Goal: Task Accomplishment & Management: Complete application form

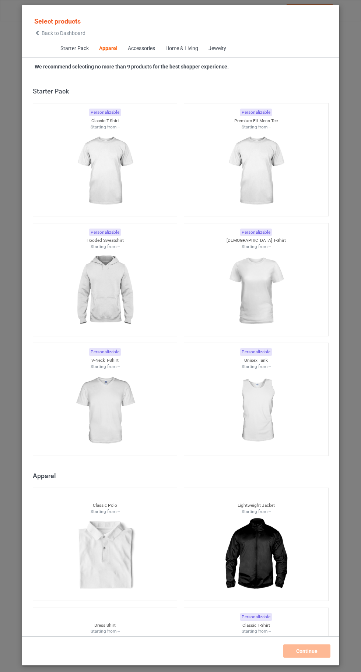
scroll to position [394, 0]
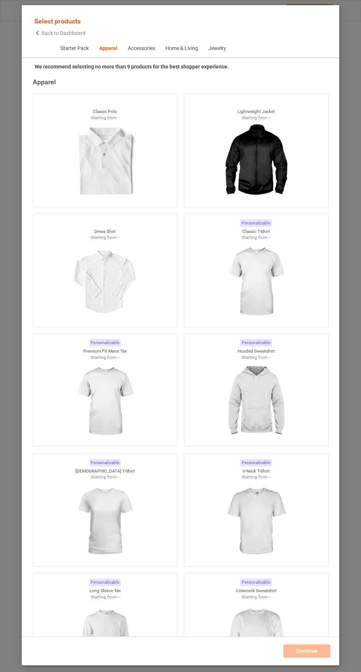
click at [256, 286] on img at bounding box center [256, 282] width 66 height 82
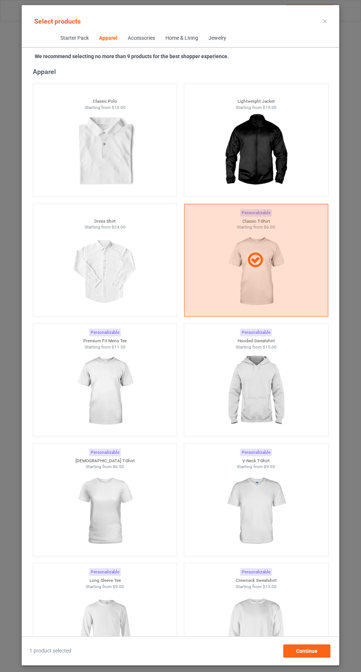
click at [254, 400] on img at bounding box center [256, 391] width 66 height 82
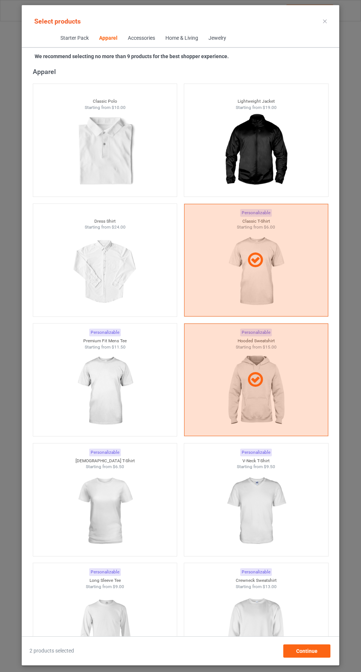
click at [265, 638] on img at bounding box center [256, 631] width 66 height 82
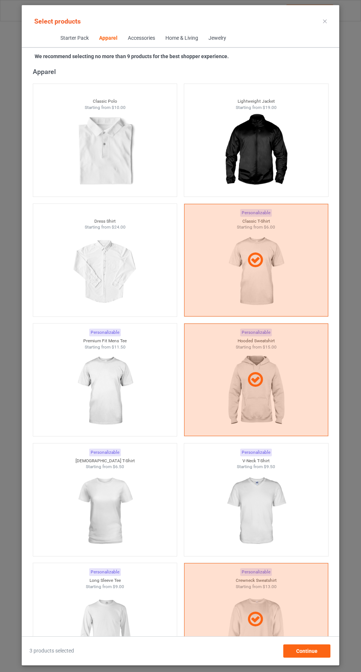
click at [261, 520] on img at bounding box center [256, 511] width 66 height 82
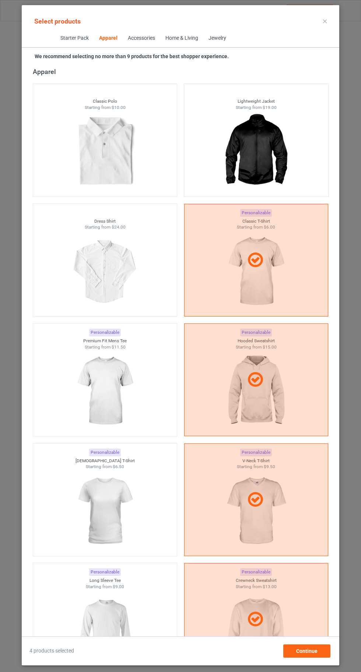
click at [113, 627] on img at bounding box center [105, 631] width 66 height 82
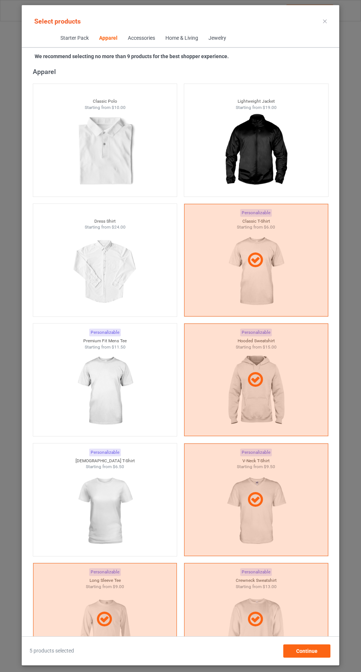
click at [127, 513] on img at bounding box center [105, 511] width 66 height 82
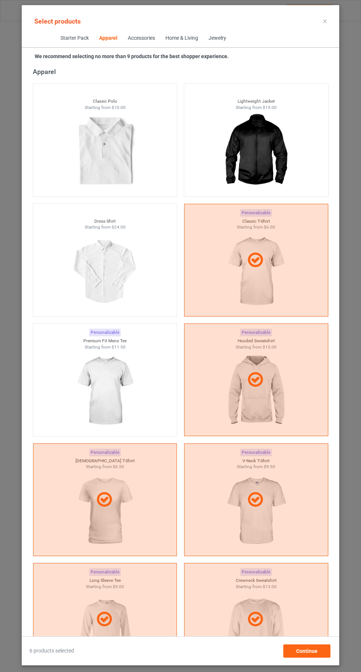
click at [122, 369] on img at bounding box center [105, 391] width 66 height 82
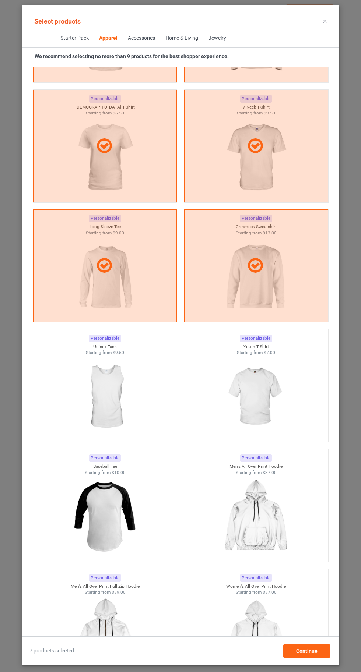
scroll to position [751, 0]
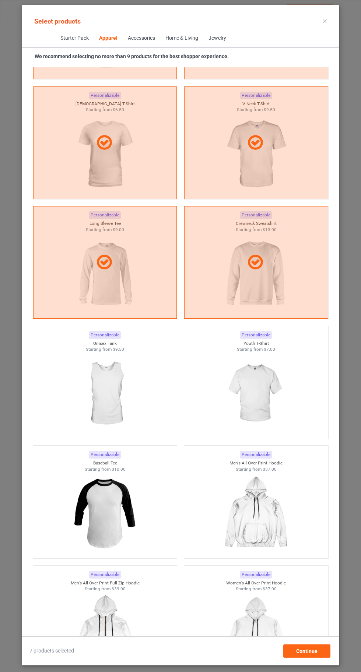
click at [269, 400] on img at bounding box center [256, 394] width 66 height 82
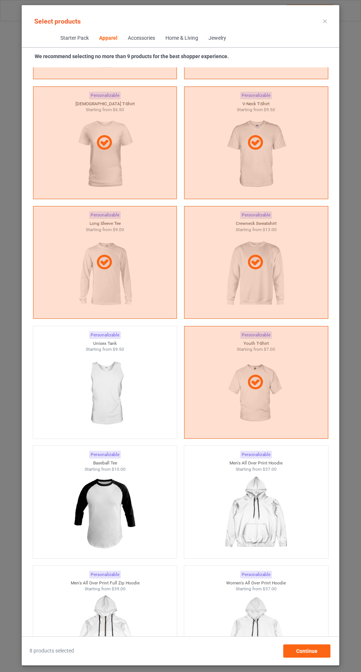
click at [325, 21] on icon at bounding box center [325, 22] width 4 height 4
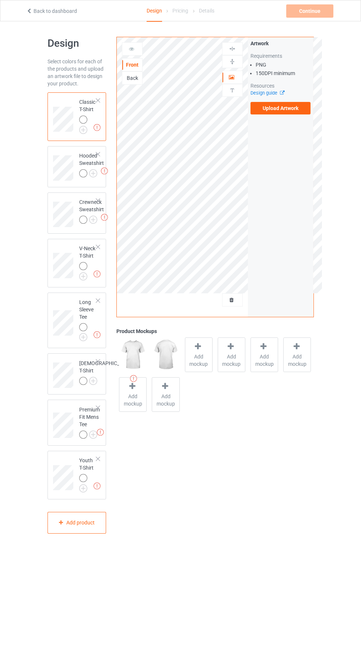
click at [0, 0] on img at bounding box center [0, 0] width 0 height 0
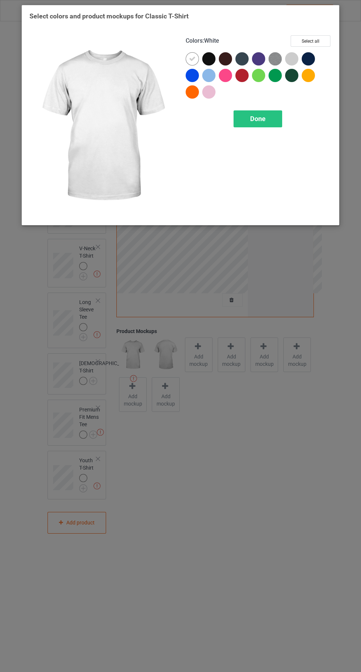
click at [314, 43] on button "Select all" at bounding box center [310, 40] width 40 height 11
click at [186, 59] on div at bounding box center [192, 58] width 13 height 13
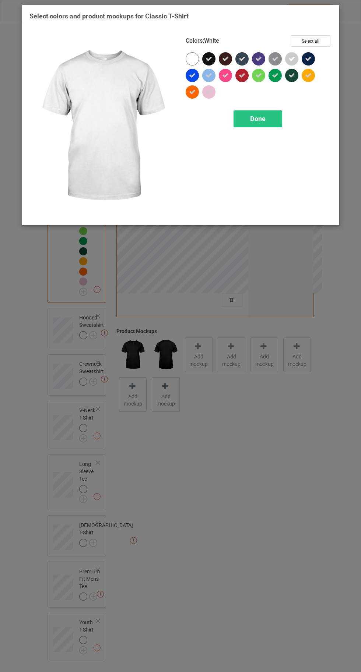
click at [261, 123] on div "Done" at bounding box center [257, 118] width 49 height 17
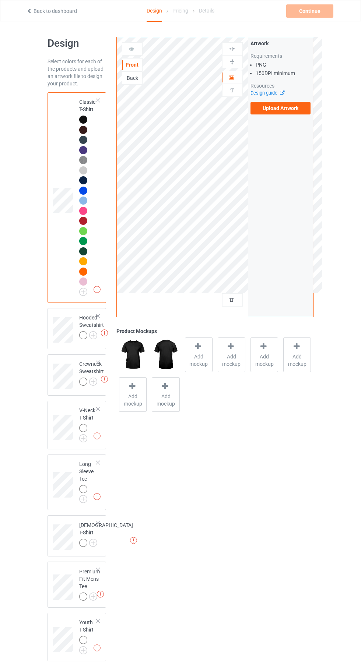
click at [0, 0] on img at bounding box center [0, 0] width 0 height 0
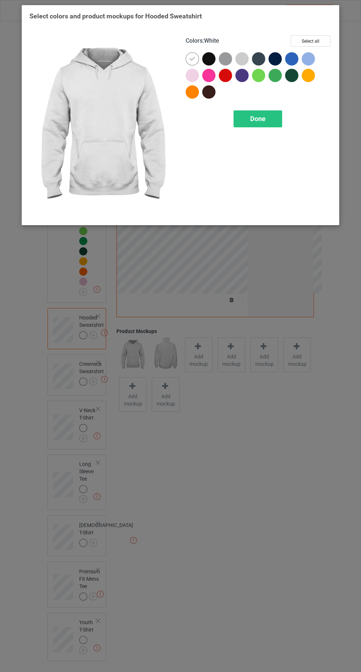
click at [311, 38] on button "Select all" at bounding box center [310, 40] width 40 height 11
click at [188, 60] on div at bounding box center [192, 58] width 13 height 13
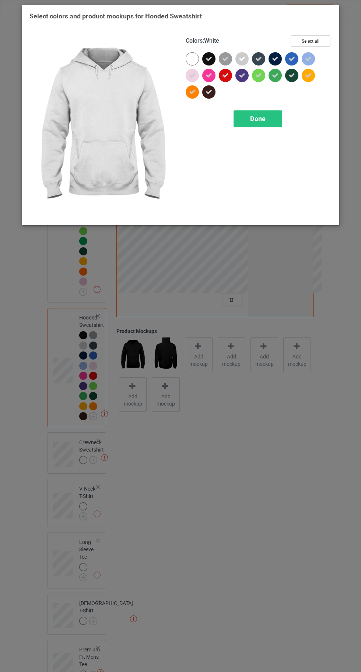
click at [256, 124] on div "Done" at bounding box center [257, 118] width 49 height 17
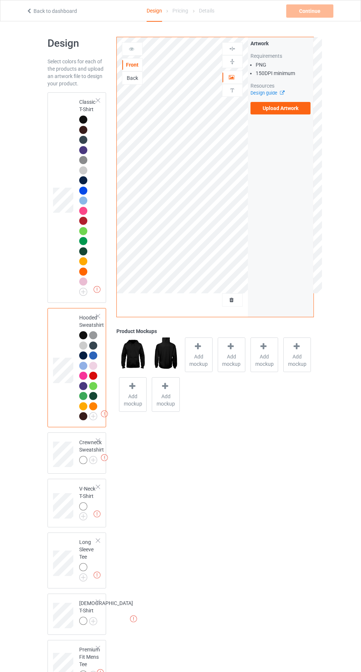
scroll to position [73, 0]
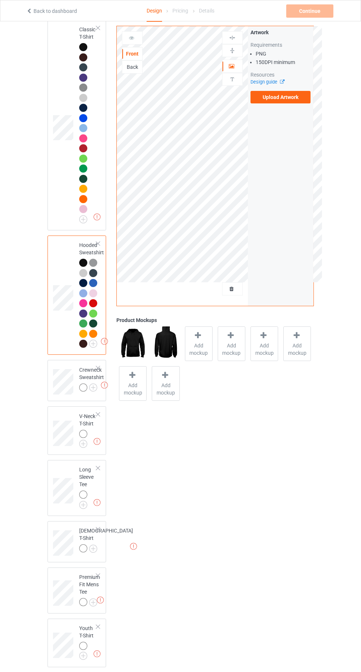
click at [0, 0] on img at bounding box center [0, 0] width 0 height 0
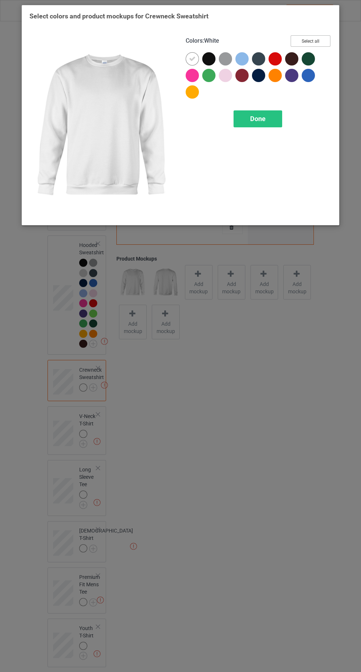
click at [304, 40] on button "Select all" at bounding box center [310, 40] width 40 height 11
click at [192, 59] on icon at bounding box center [192, 59] width 7 height 7
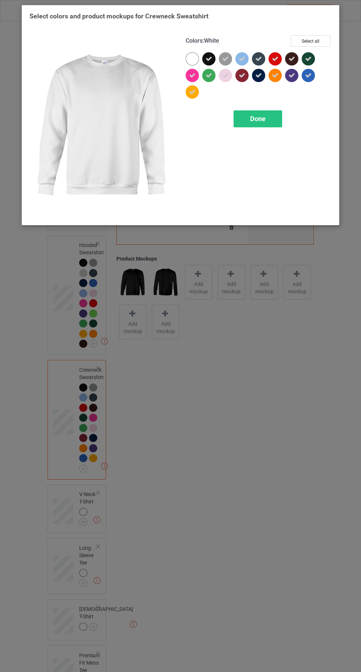
click at [264, 125] on div "Done" at bounding box center [257, 118] width 49 height 17
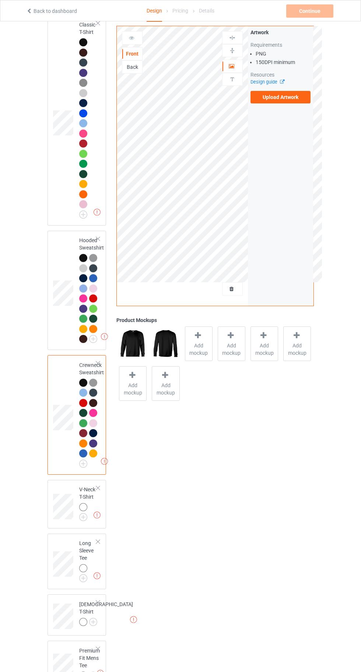
scroll to position [151, 0]
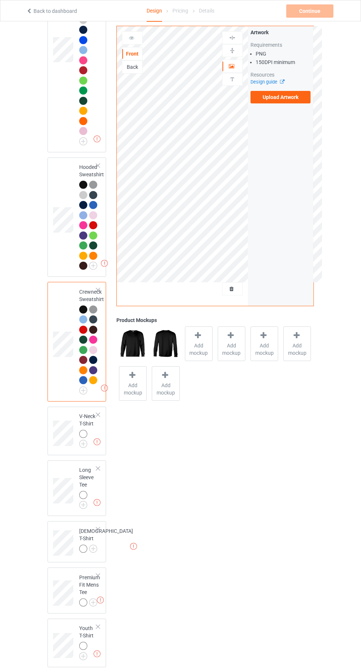
click at [0, 0] on img at bounding box center [0, 0] width 0 height 0
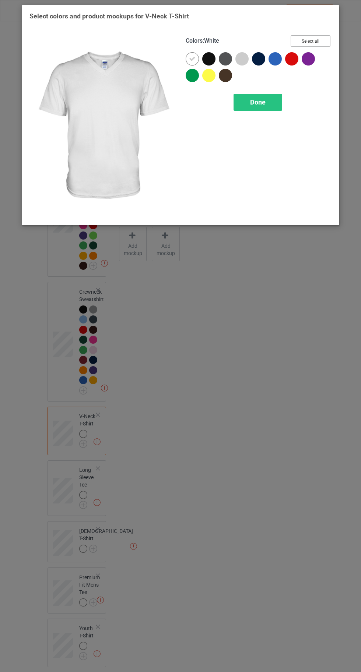
click at [310, 41] on button "Select all" at bounding box center [310, 40] width 40 height 11
click at [192, 59] on icon at bounding box center [192, 59] width 7 height 7
click at [256, 102] on span "Done" at bounding box center [257, 102] width 15 height 8
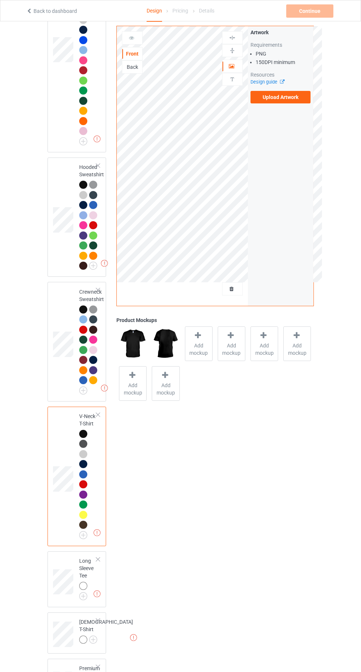
scroll to position [242, 0]
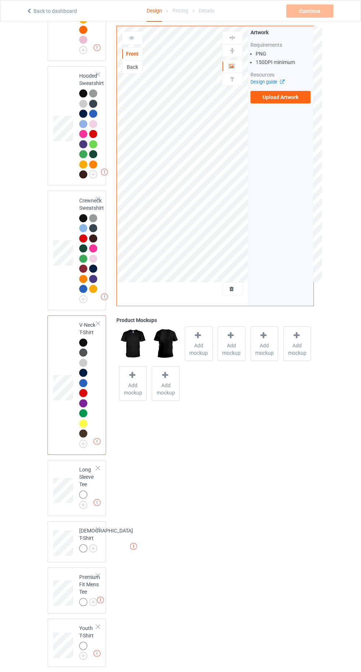
click at [0, 0] on img at bounding box center [0, 0] width 0 height 0
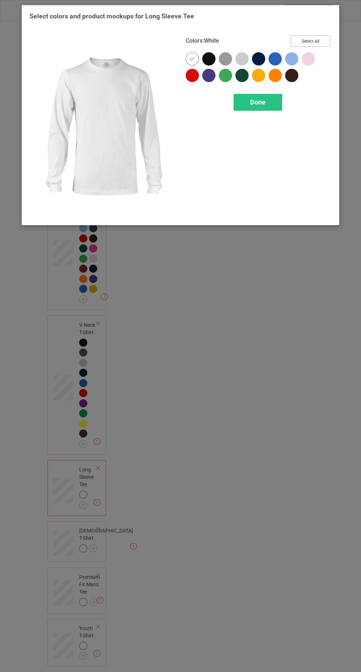
click at [315, 43] on button "Select all" at bounding box center [310, 40] width 40 height 11
click at [189, 59] on icon at bounding box center [192, 59] width 7 height 7
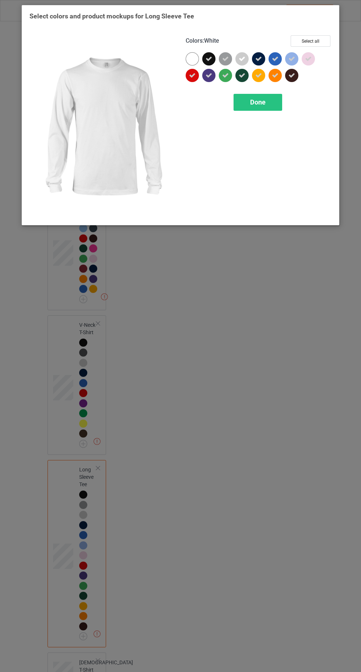
click at [257, 102] on span "Done" at bounding box center [257, 102] width 15 height 8
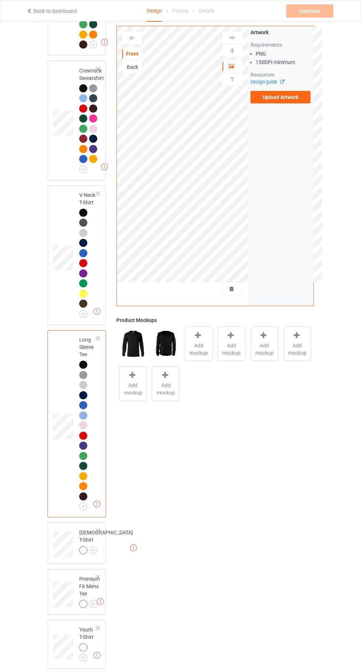
scroll to position [373, 0]
click at [0, 0] on img at bounding box center [0, 0] width 0 height 0
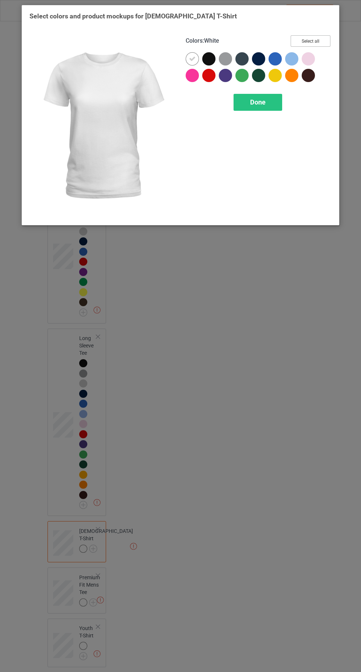
click at [310, 41] on button "Select all" at bounding box center [310, 40] width 40 height 11
click at [191, 59] on icon at bounding box center [192, 59] width 7 height 7
click at [237, 102] on div "Done" at bounding box center [257, 102] width 49 height 17
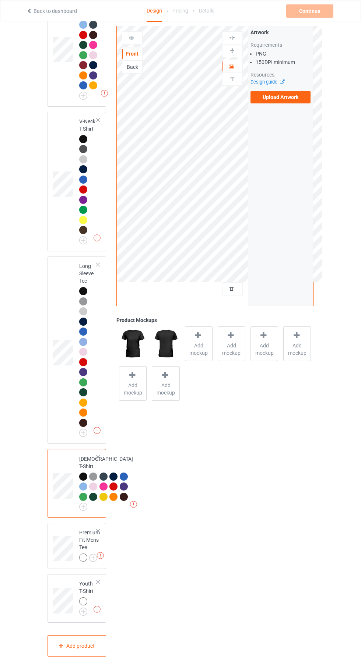
scroll to position [515, 0]
click at [0, 0] on img at bounding box center [0, 0] width 0 height 0
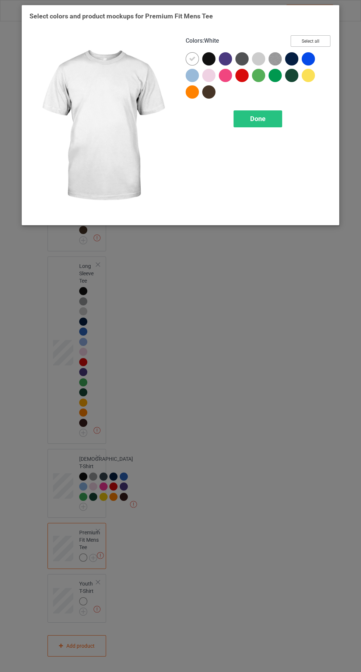
click at [307, 41] on button "Select all" at bounding box center [310, 40] width 40 height 11
click at [176, 57] on div at bounding box center [102, 126] width 156 height 193
click at [253, 121] on span "Done" at bounding box center [257, 119] width 15 height 8
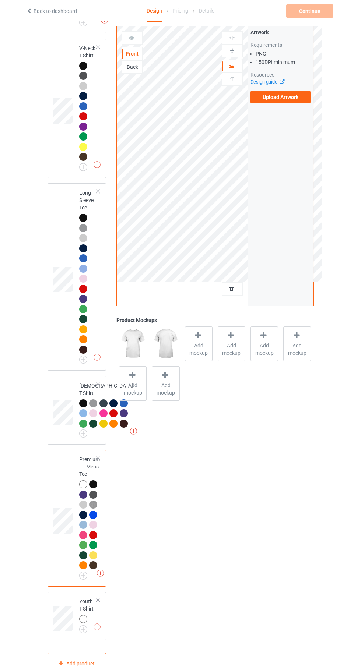
scroll to position [606, 0]
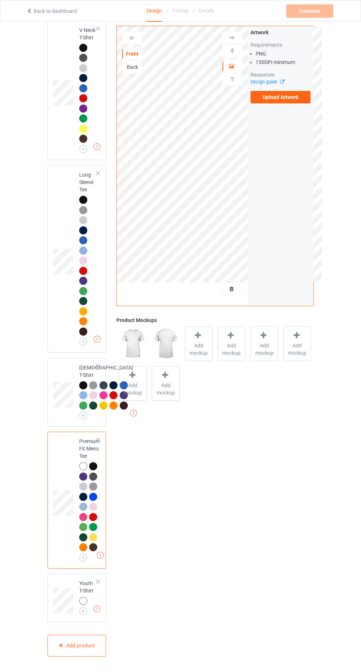
click at [0, 0] on img at bounding box center [0, 0] width 0 height 0
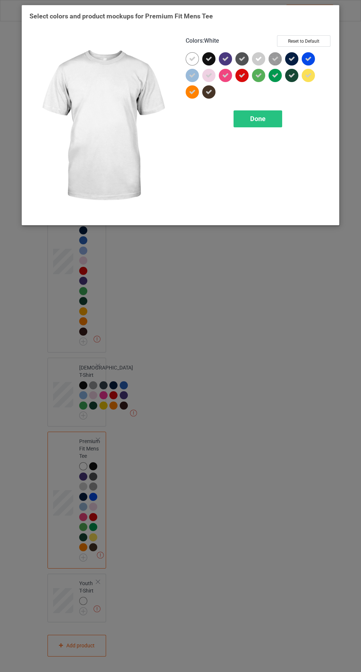
click at [189, 57] on icon at bounding box center [192, 59] width 7 height 7
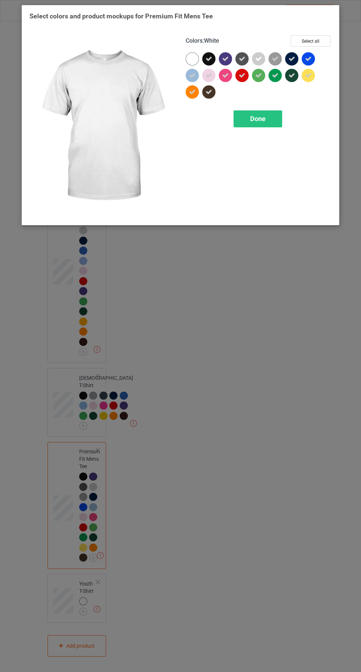
click at [263, 146] on div "Colors : White Select all Done" at bounding box center [258, 126] width 156 height 193
click at [263, 118] on span "Done" at bounding box center [257, 119] width 15 height 8
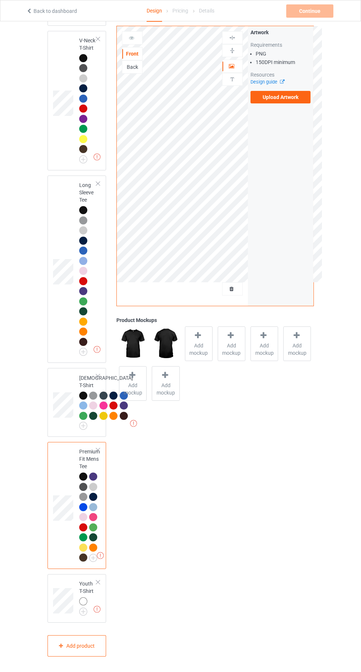
scroll to position [596, 0]
click at [0, 0] on img at bounding box center [0, 0] width 0 height 0
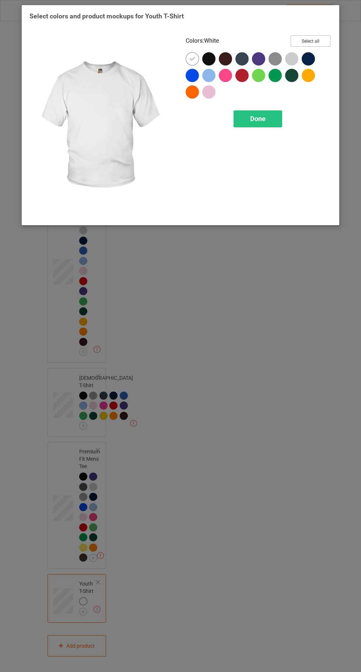
click at [303, 43] on button "Select all" at bounding box center [310, 40] width 40 height 11
click at [187, 60] on div at bounding box center [192, 58] width 13 height 13
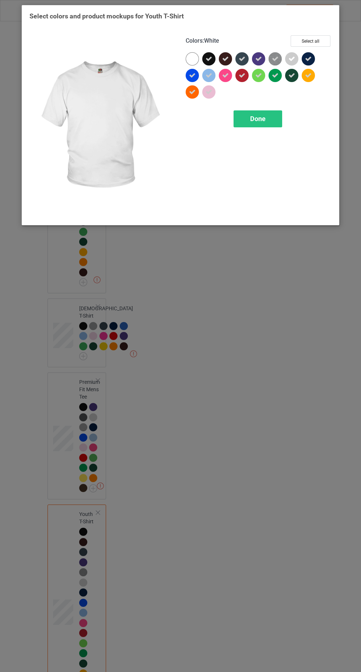
click at [255, 120] on span "Done" at bounding box center [257, 119] width 15 height 8
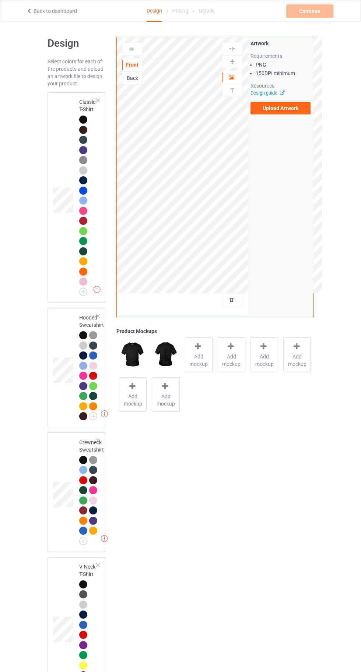
click at [280, 110] on label "Upload Artwork" at bounding box center [280, 108] width 60 height 13
click at [0, 0] on input "Upload Artwork" at bounding box center [0, 0] width 0 height 0
click at [81, 335] on div at bounding box center [83, 335] width 8 height 8
click at [290, 108] on label "Upload Artwork" at bounding box center [280, 108] width 60 height 13
click at [0, 0] on input "Upload Artwork" at bounding box center [0, 0] width 0 height 0
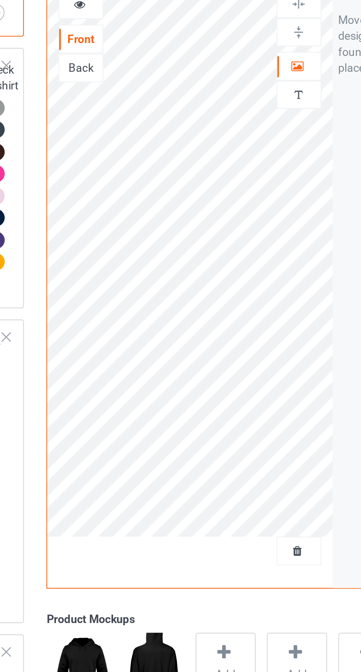
scroll to position [375, 0]
